Goal: Task Accomplishment & Management: Manage account settings

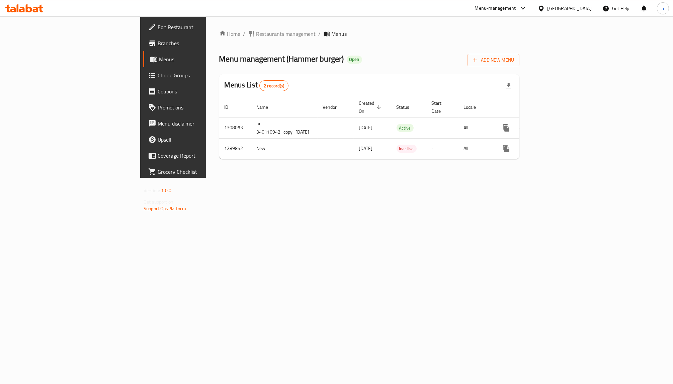
click at [158, 77] on span "Choice Groups" at bounding box center [203, 75] width 90 height 8
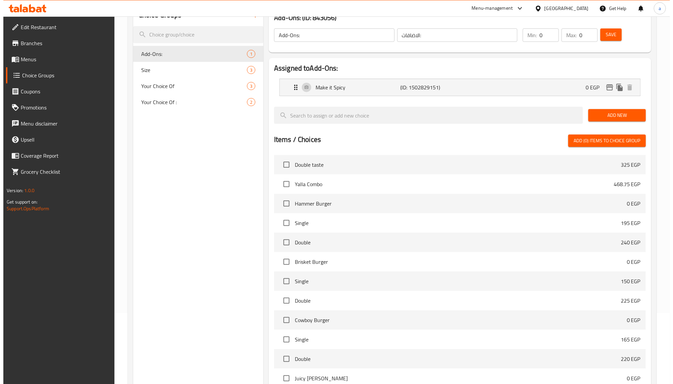
scroll to position [143, 0]
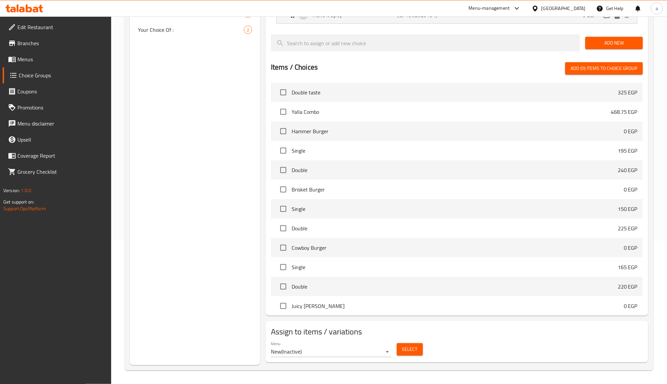
click at [398, 352] on button "Select" at bounding box center [410, 349] width 26 height 12
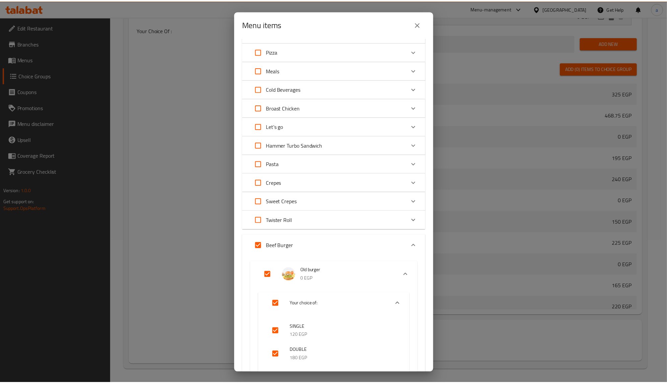
scroll to position [84, 0]
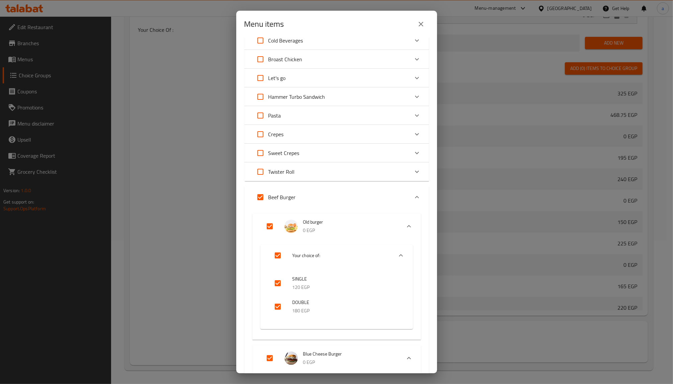
click at [177, 181] on div "Menu items 23 / 141 items selected ​ Chicken Sandwiches Sandwiche Grilled Chick…" at bounding box center [336, 192] width 673 height 384
click at [139, 103] on div "Menu items 23 / 141 items selected ​ Chicken Sandwiches Sandwiche Grilled Chick…" at bounding box center [336, 192] width 673 height 384
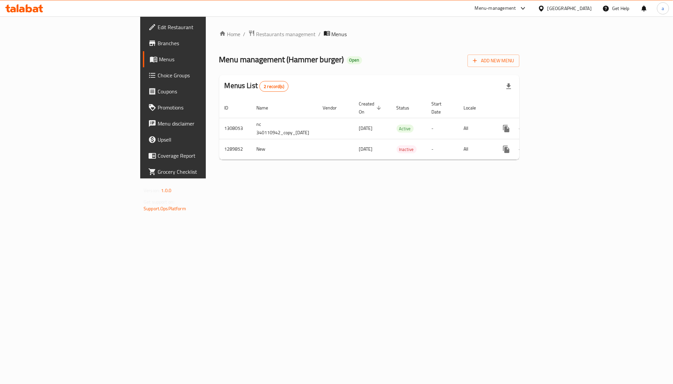
click at [158, 39] on span "Branches" at bounding box center [203, 43] width 90 height 8
